Goal: Task Accomplishment & Management: Manage account settings

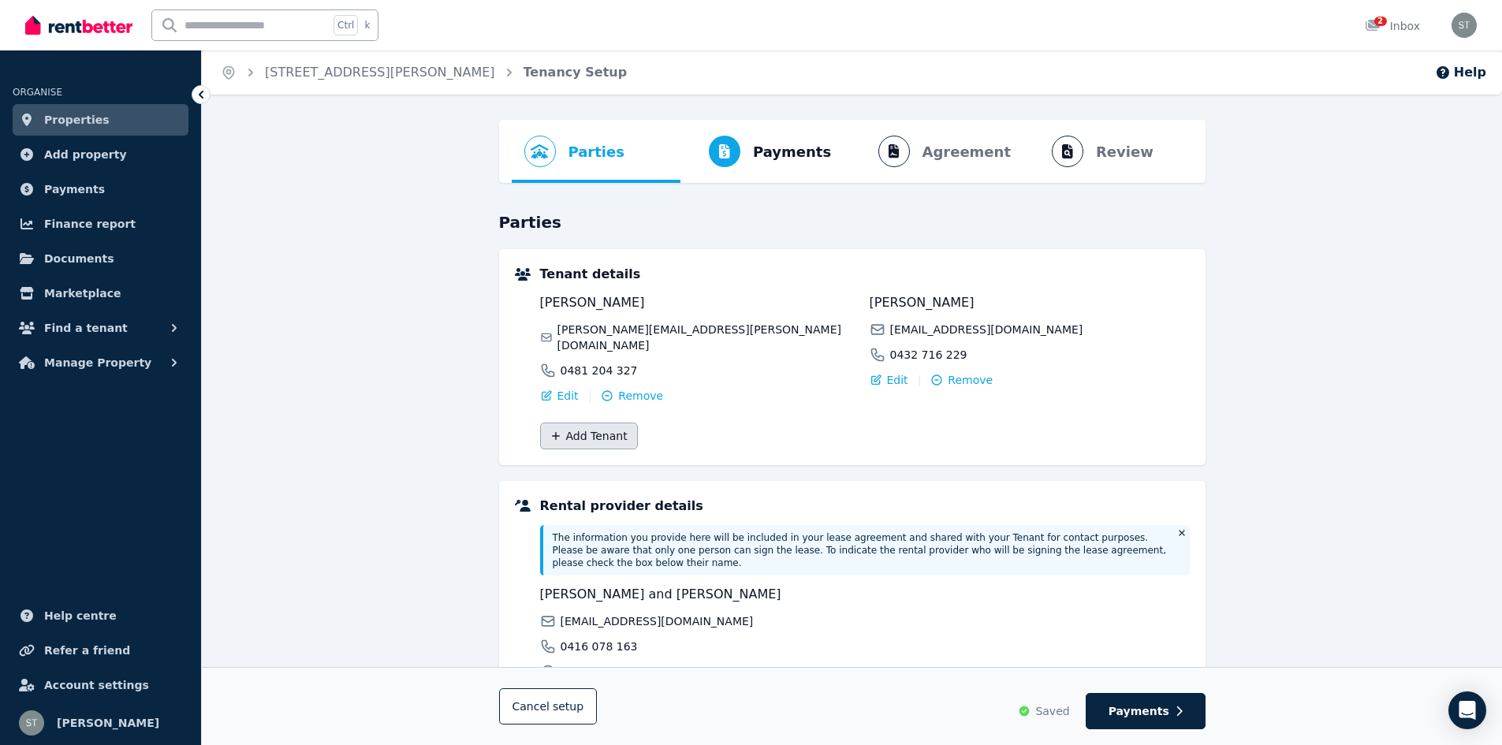
click at [580, 422] on button "Add Tenant" at bounding box center [589, 435] width 98 height 27
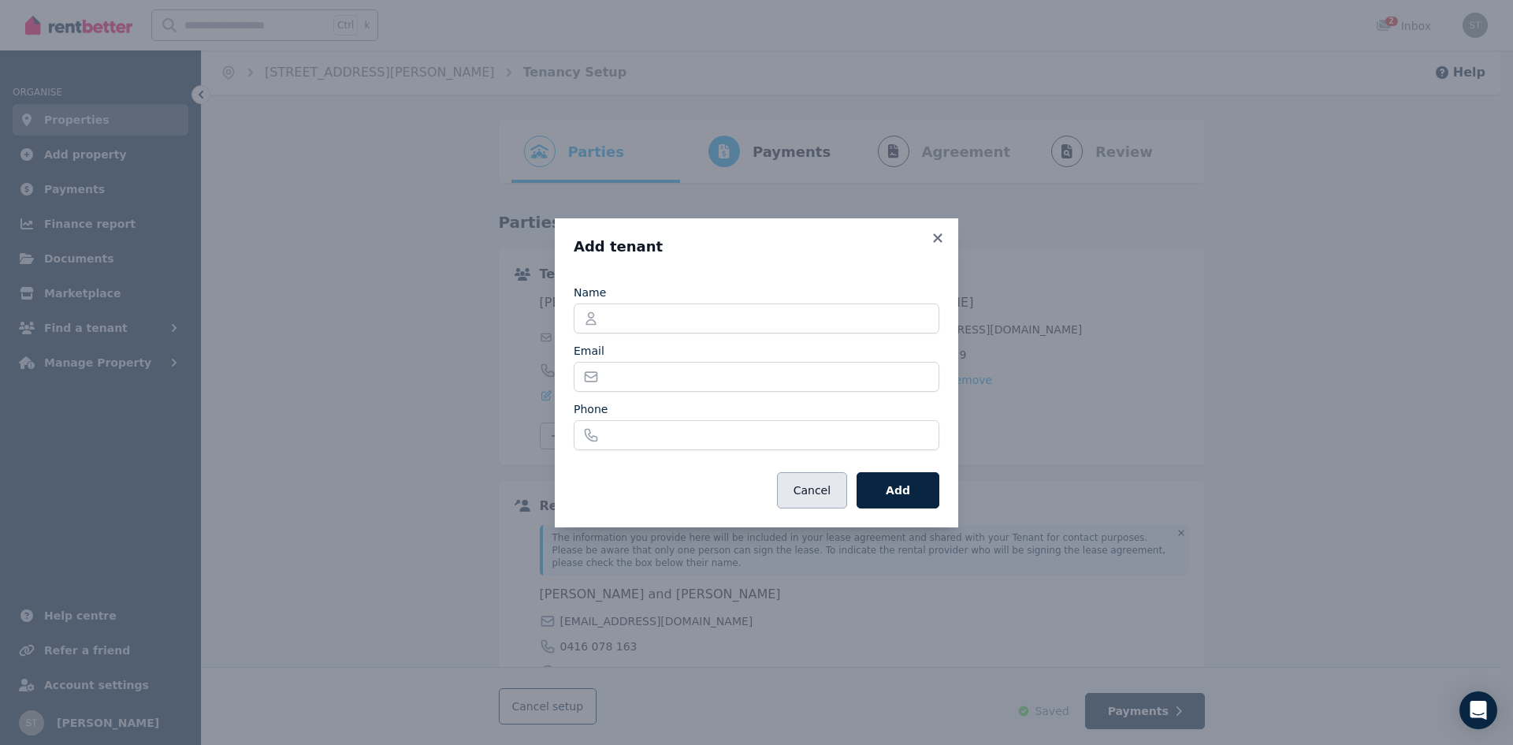
click at [813, 486] on button "Cancel" at bounding box center [812, 490] width 70 height 36
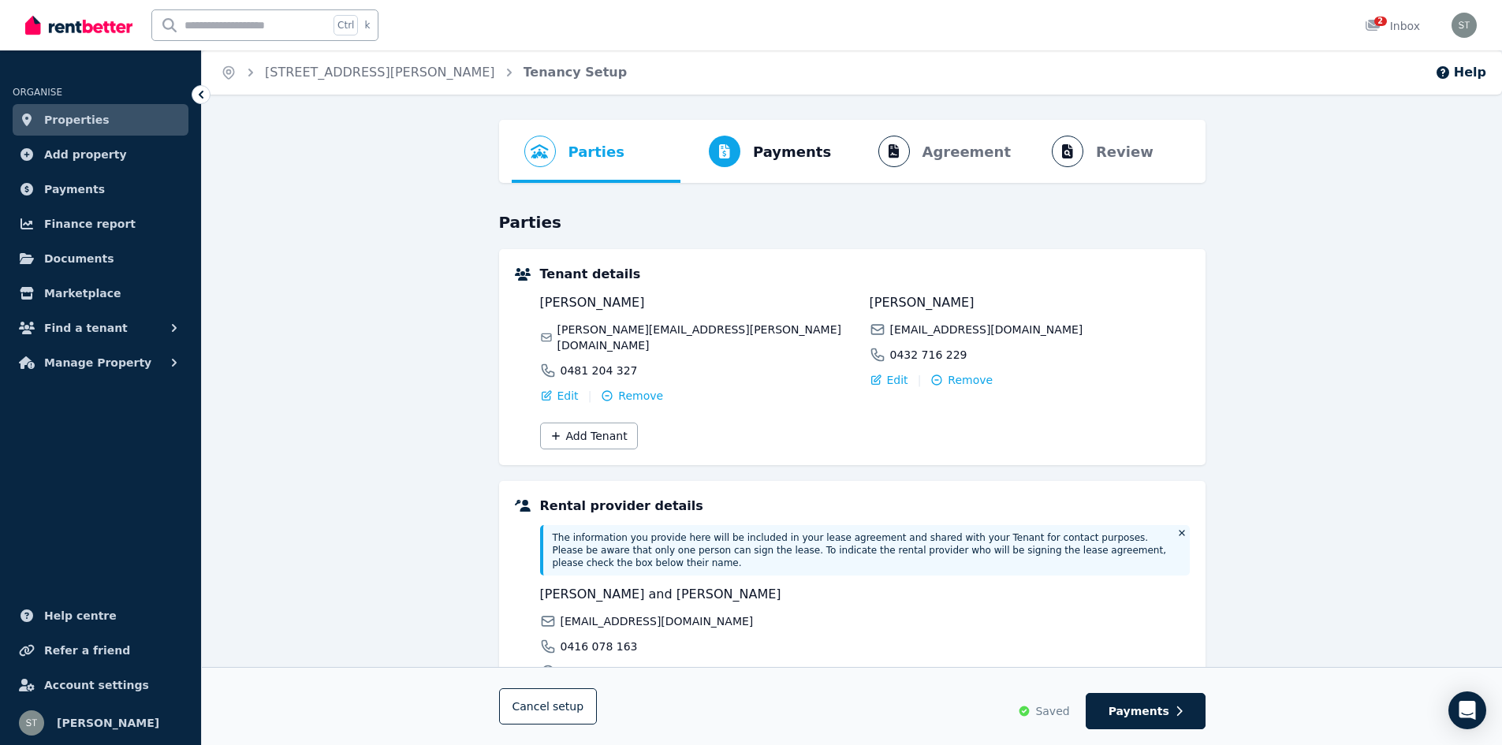
click at [1066, 716] on span "Saved" at bounding box center [1052, 711] width 34 height 16
click at [55, 125] on span "Properties" at bounding box center [76, 119] width 65 height 19
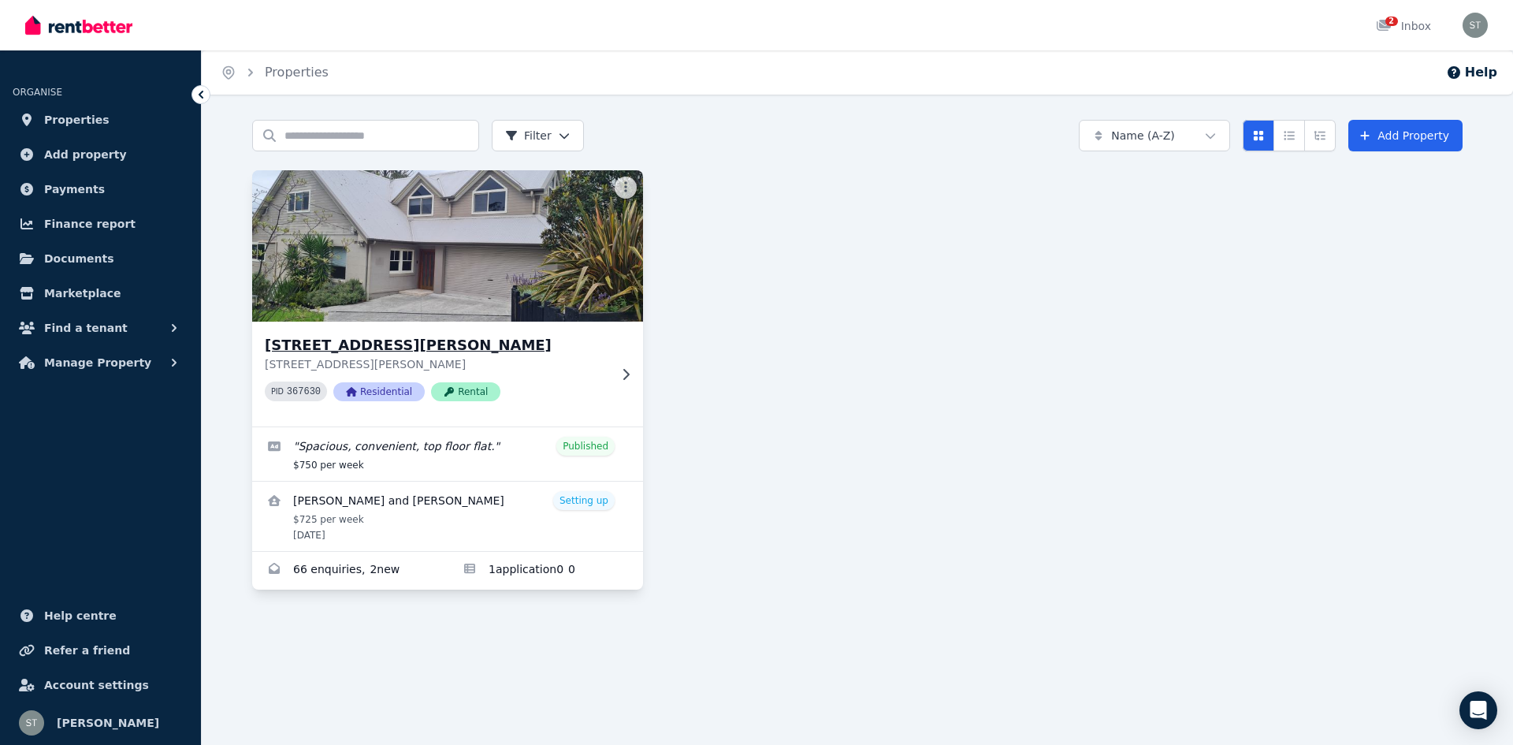
click at [401, 270] on img at bounding box center [448, 245] width 411 height 159
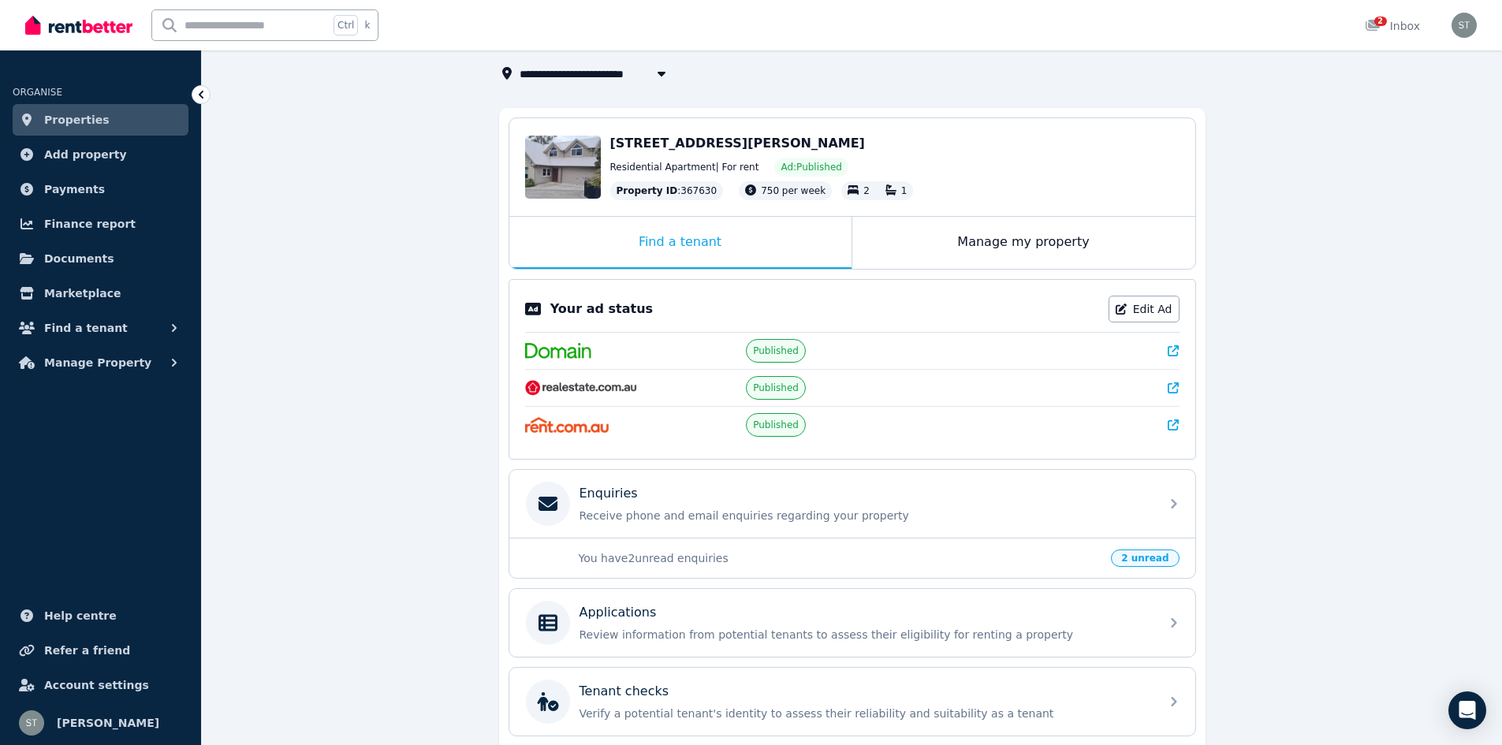
scroll to position [235, 0]
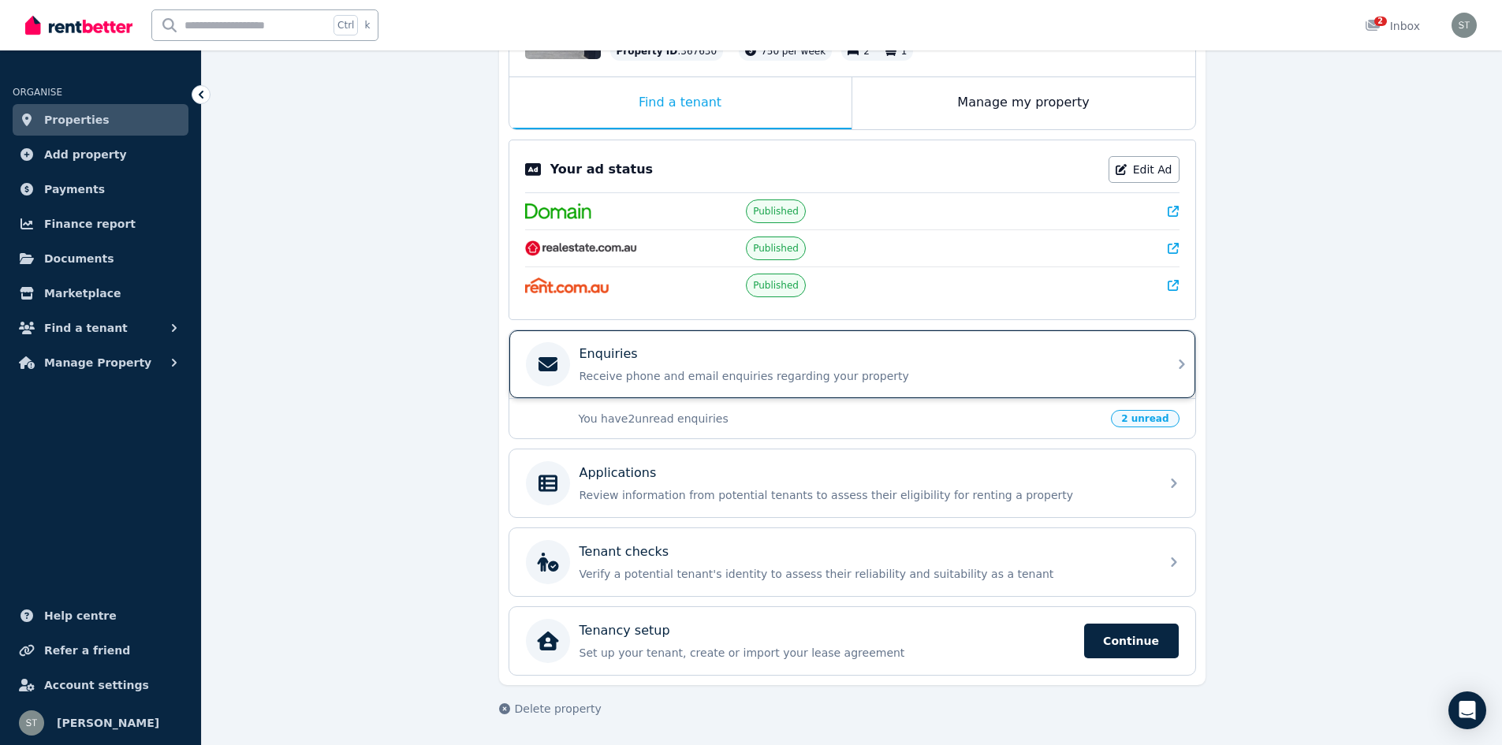
click at [681, 378] on p "Receive phone and email enquiries regarding your property" at bounding box center [864, 376] width 571 height 16
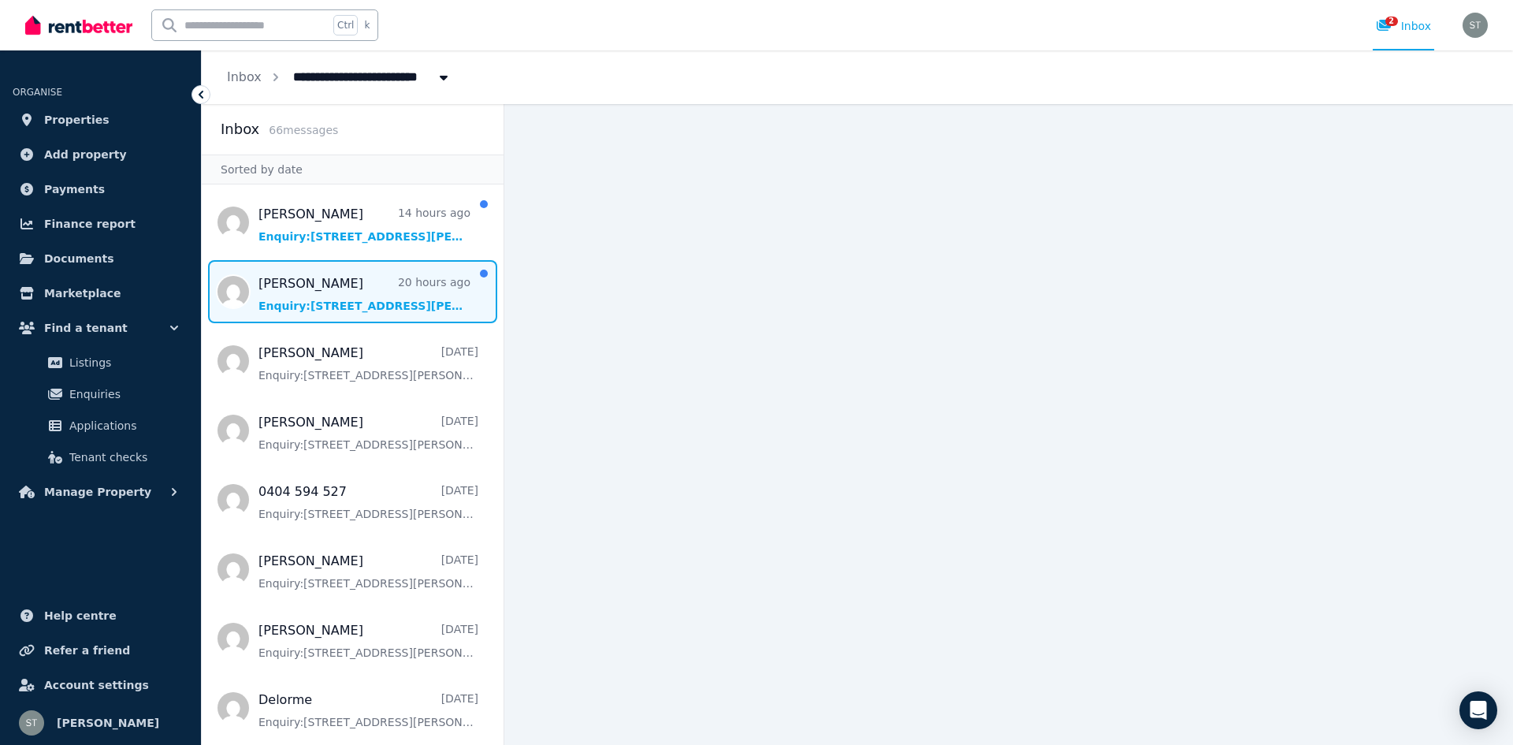
click at [271, 292] on span "Message list" at bounding box center [353, 291] width 302 height 63
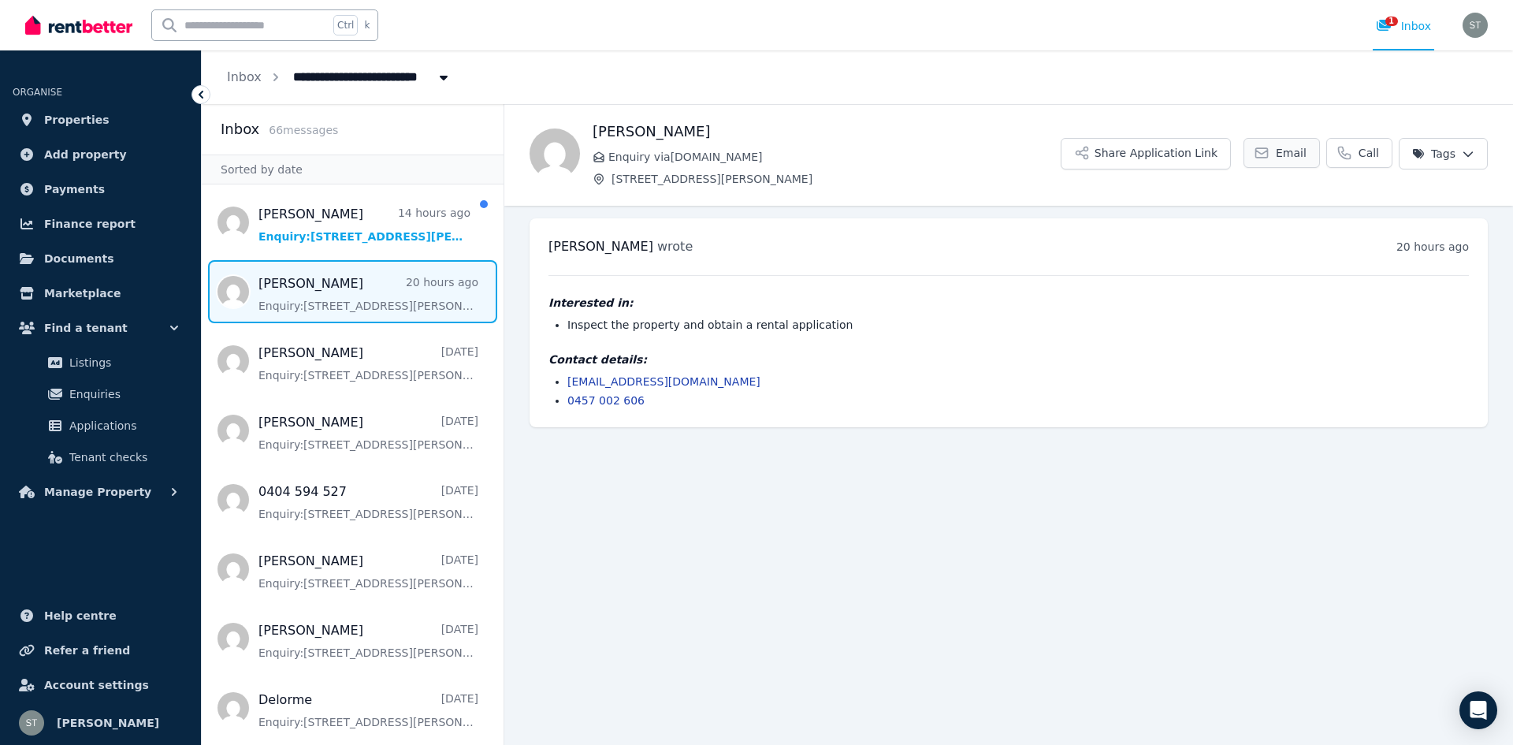
click at [1297, 150] on span "Email" at bounding box center [1291, 153] width 31 height 16
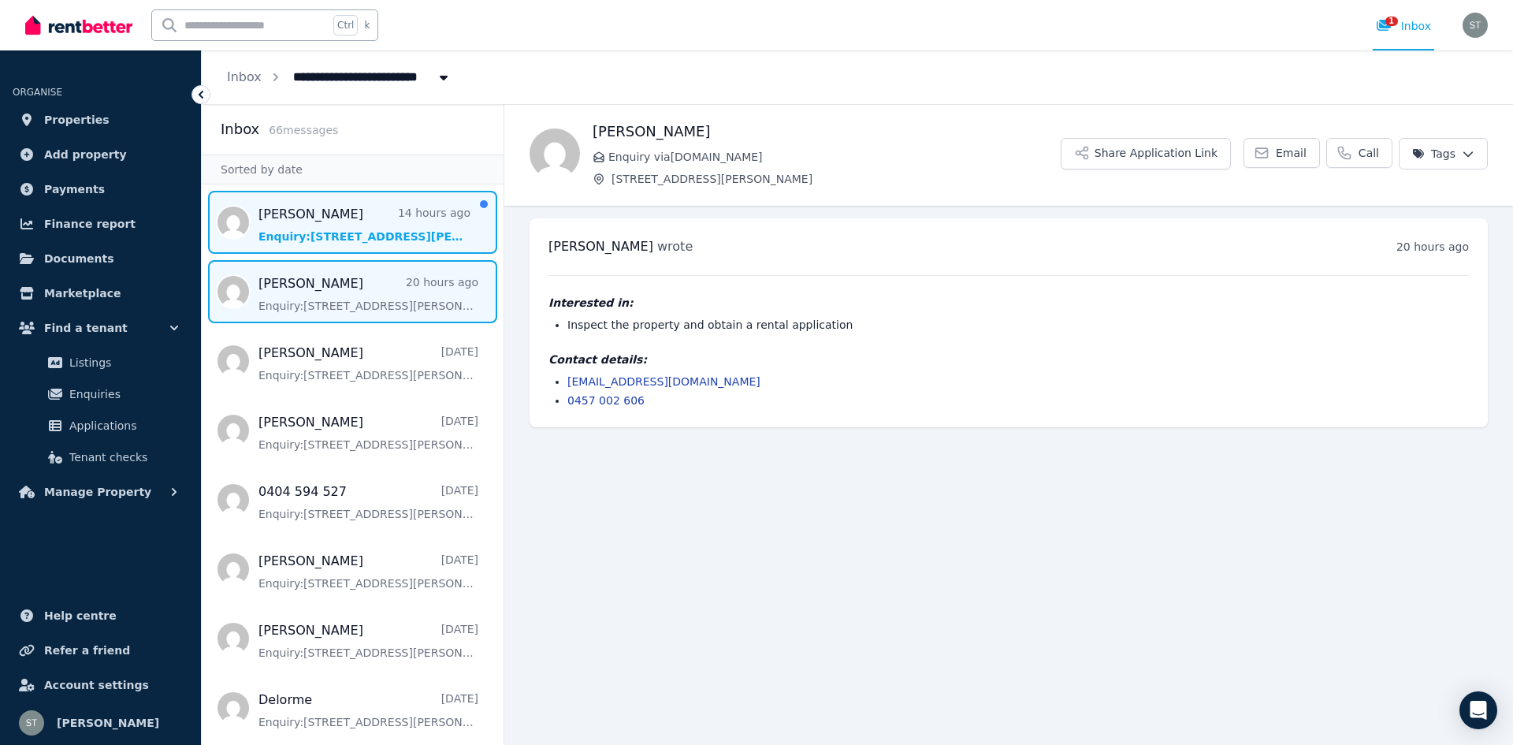
click at [282, 218] on span "Message list" at bounding box center [353, 222] width 302 height 63
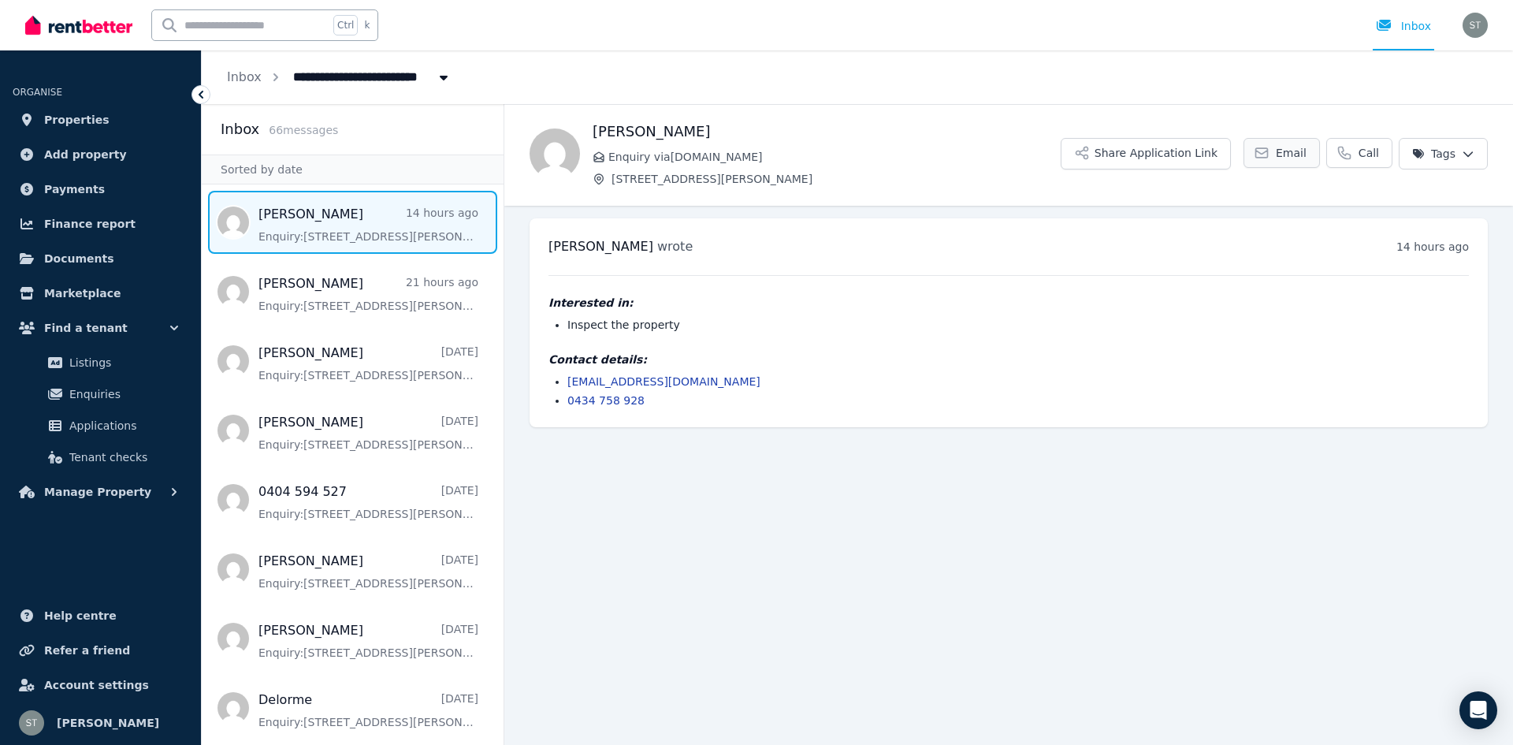
click at [1289, 154] on span "Email" at bounding box center [1291, 153] width 31 height 16
click at [56, 120] on span "Properties" at bounding box center [76, 119] width 65 height 19
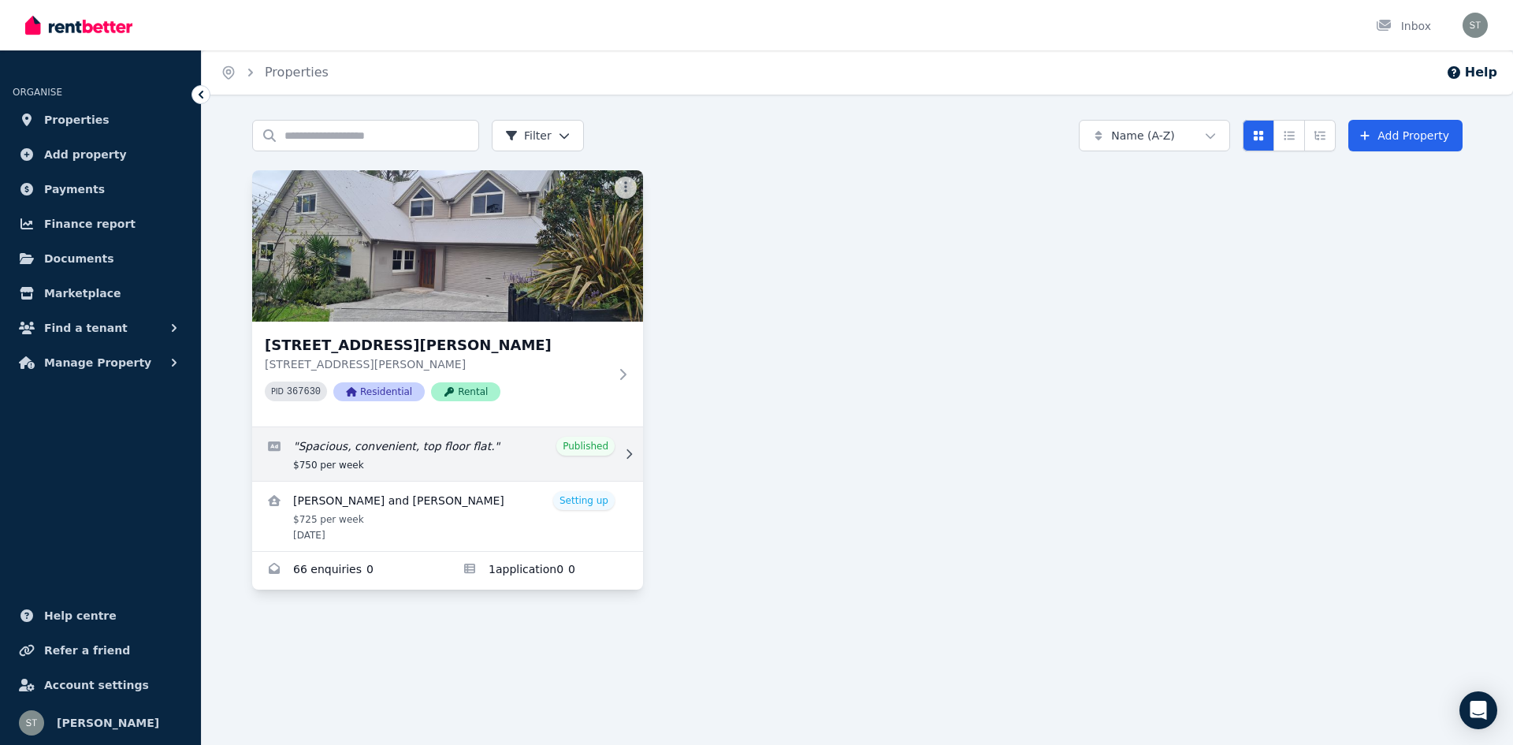
click at [630, 456] on icon at bounding box center [630, 453] width 6 height 9
click at [372, 448] on link "Edit listing: Spacious, convenient, top floor flat." at bounding box center [447, 454] width 391 height 54
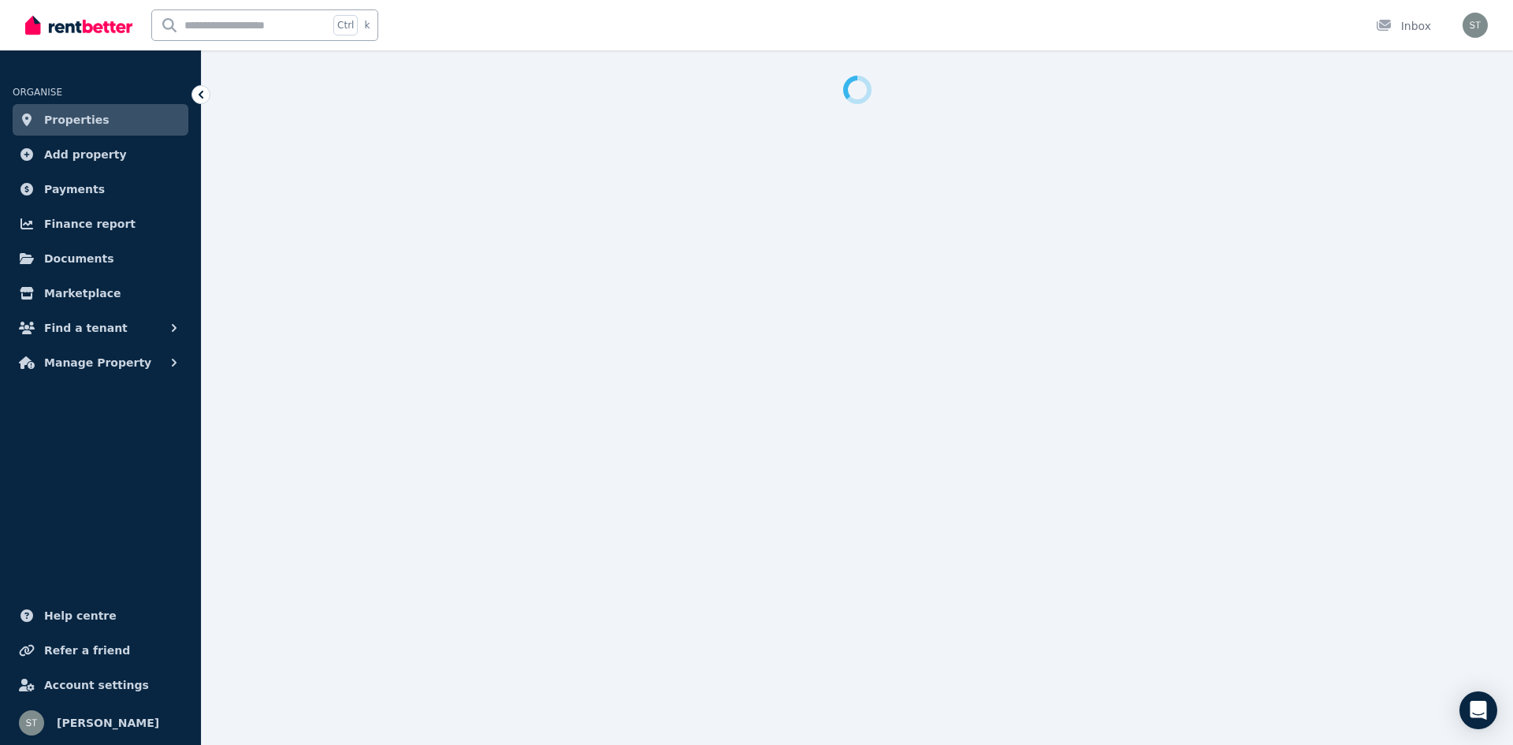
select select "**********"
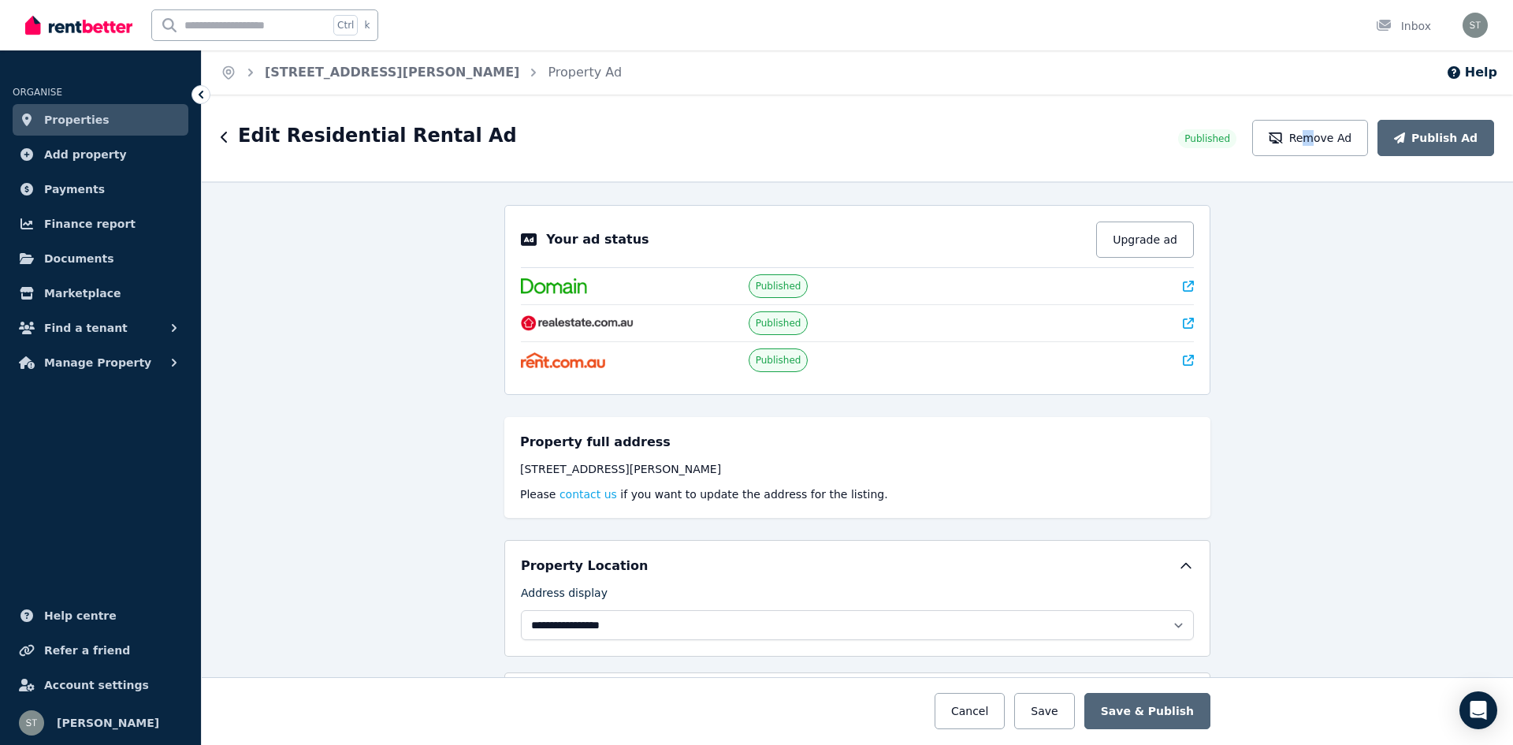
click at [1319, 157] on div "Edit Residential Rental Ad Published Remove Ad Publish Ad" at bounding box center [858, 138] width 1312 height 87
drag, startPoint x: 1318, startPoint y: 158, endPoint x: 1378, endPoint y: 133, distance: 65.0
click at [1368, 133] on button "Remove Ad" at bounding box center [1310, 138] width 116 height 36
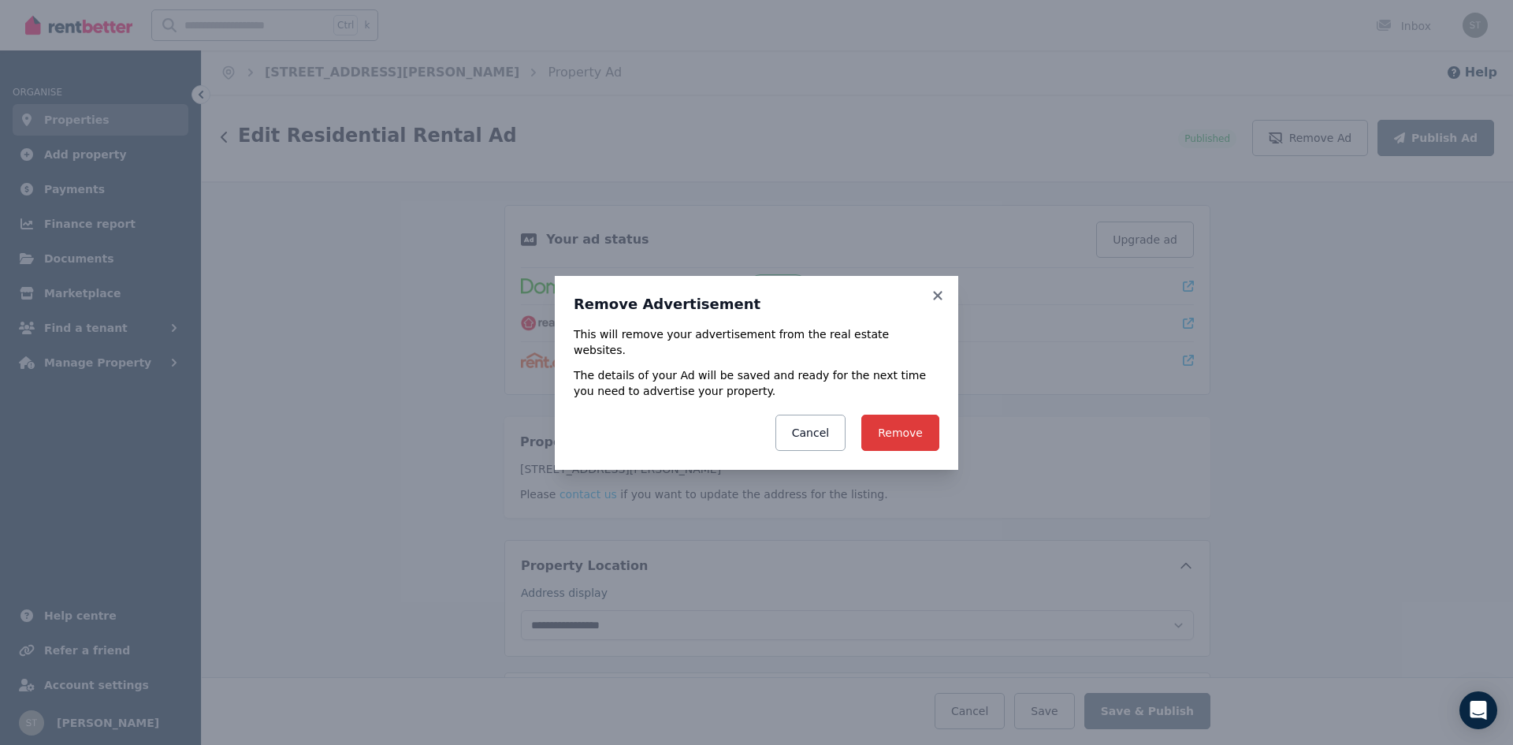
click at [899, 426] on button "Remove" at bounding box center [901, 433] width 78 height 36
